Goal: Information Seeking & Learning: Learn about a topic

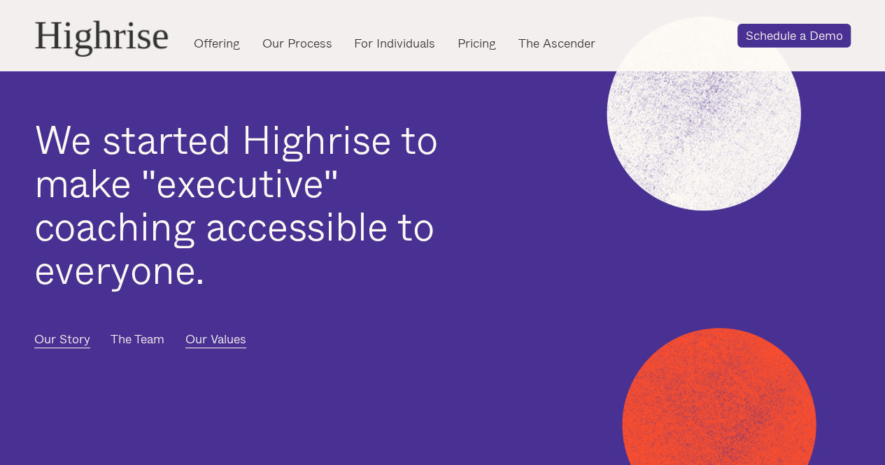
click at [127, 336] on link "The Team" at bounding box center [138, 339] width 54 height 17
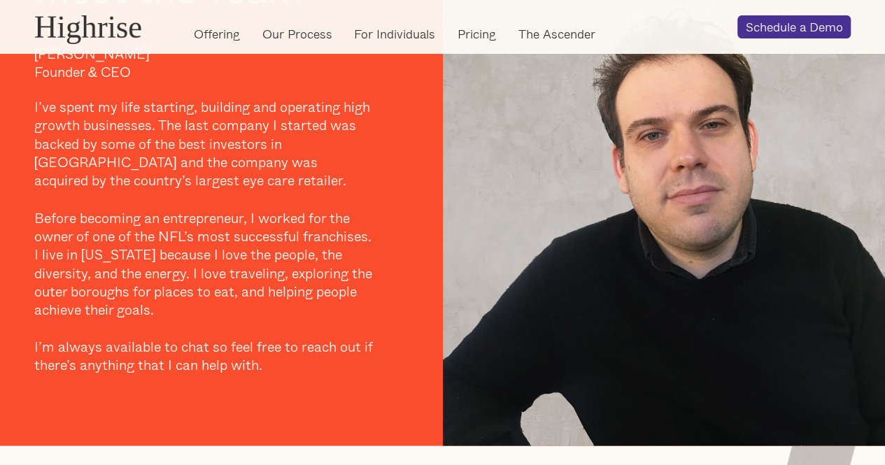
scroll to position [1122, 0]
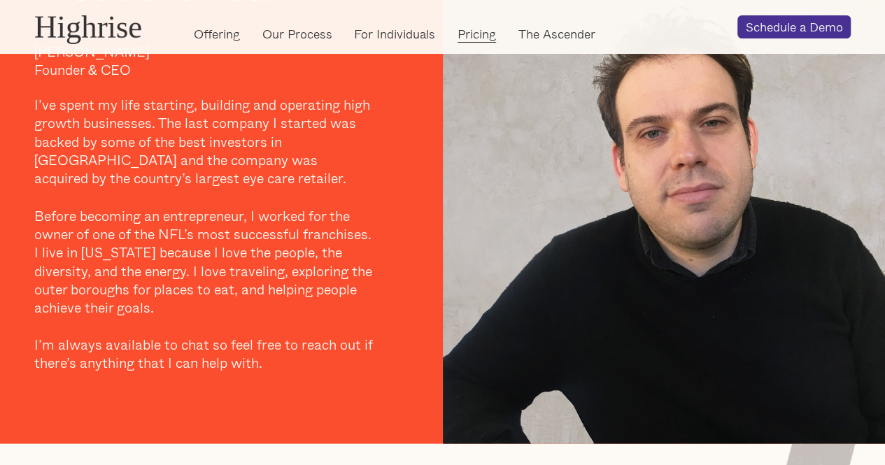
click at [486, 40] on link "Pricing" at bounding box center [476, 34] width 38 height 16
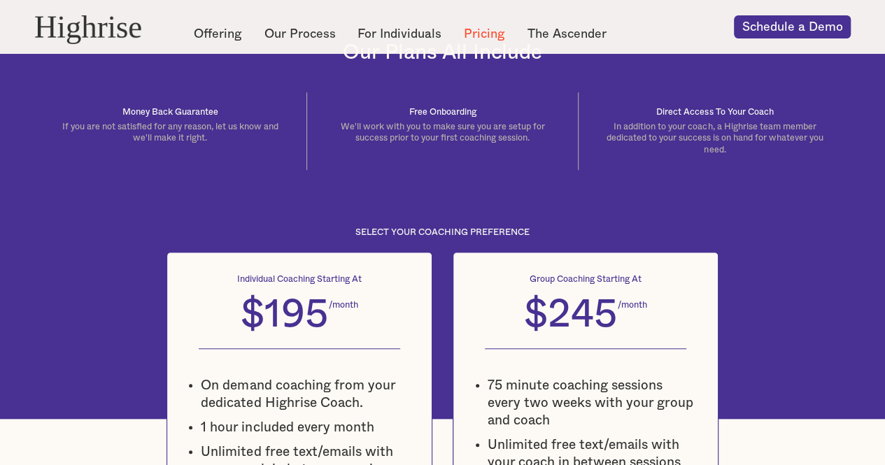
scroll to position [471, 0]
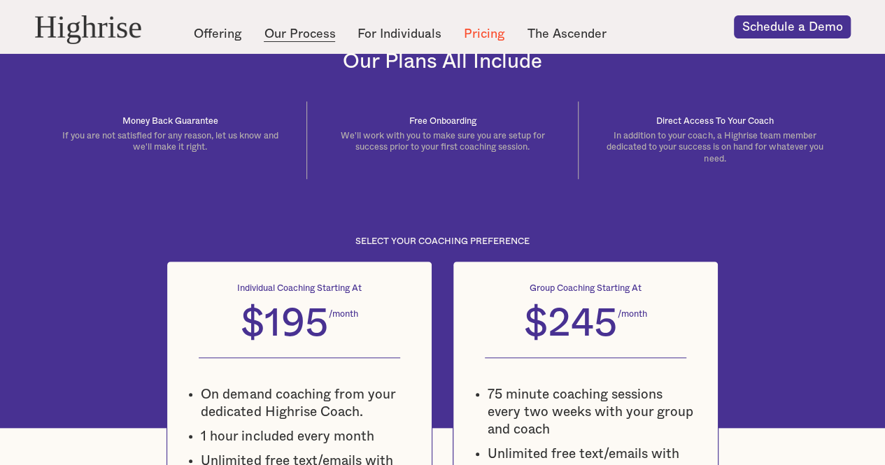
click at [318, 39] on link "Our Process" at bounding box center [299, 34] width 71 height 16
